Goal: Task Accomplishment & Management: Complete application form

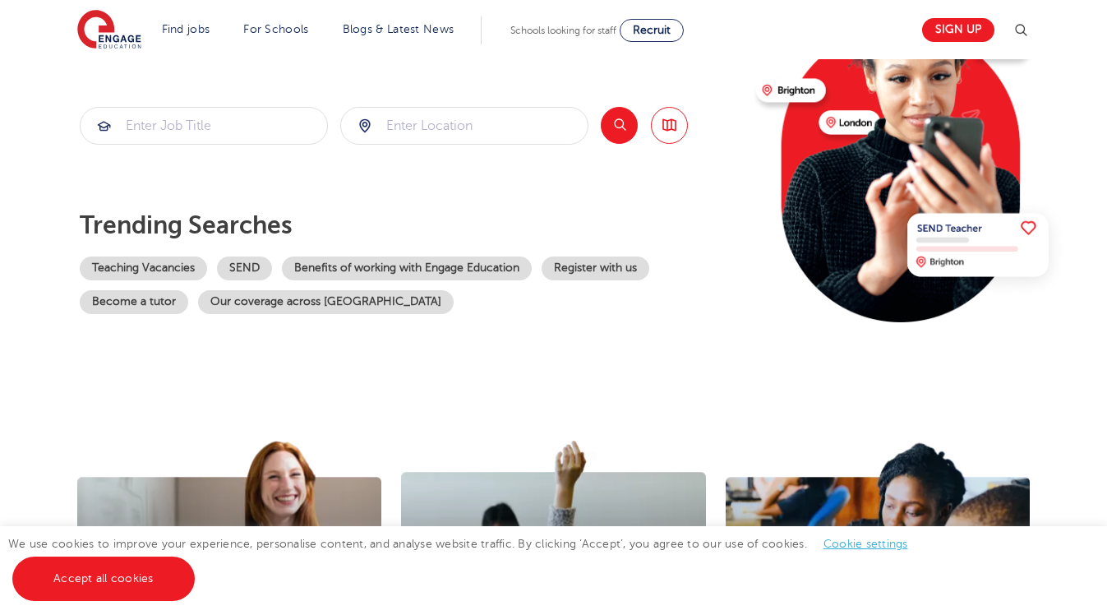
scroll to position [206, 0]
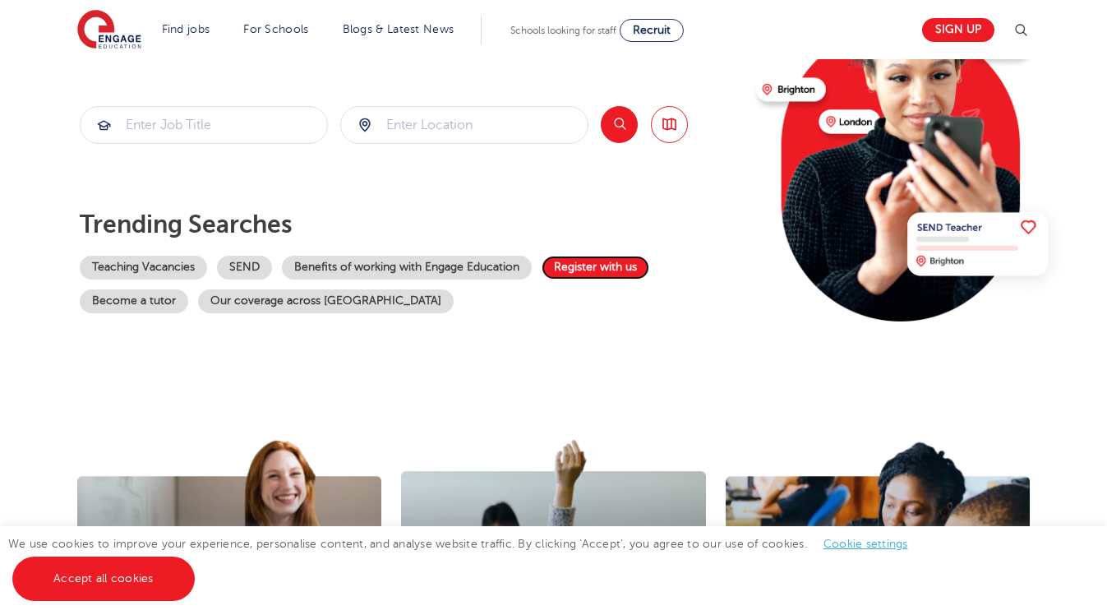
click at [586, 268] on link "Register with us" at bounding box center [595, 268] width 108 height 24
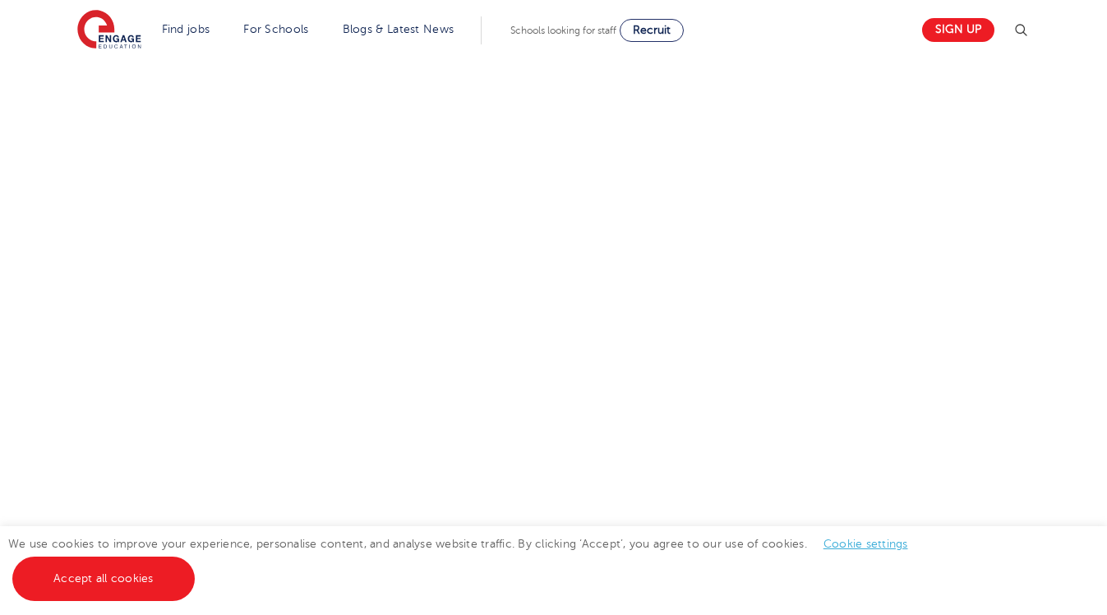
scroll to position [751, 0]
click at [719, 372] on div "Let us know more about you!" at bounding box center [387, 258] width 665 height 894
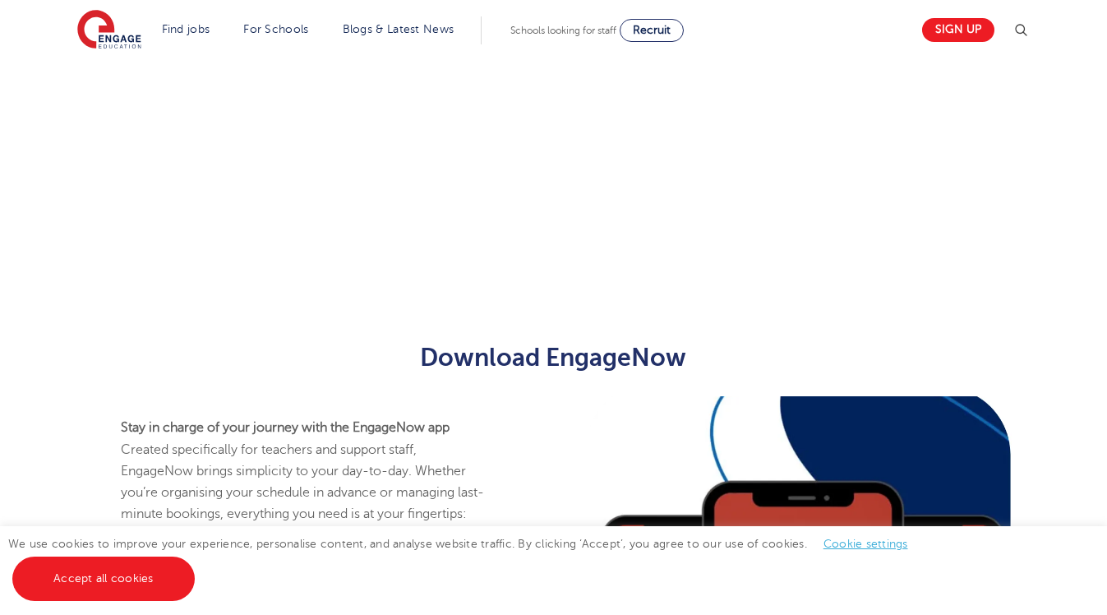
scroll to position [770, 0]
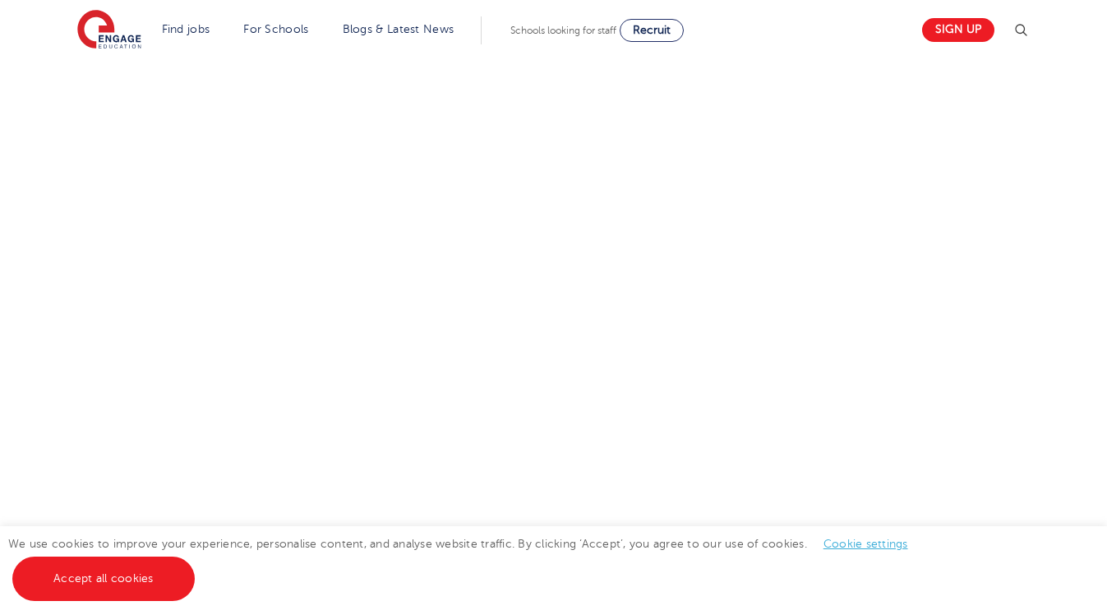
click at [735, 447] on div "Let us know more about you!" at bounding box center [553, 227] width 997 height 871
